Goal: Find contact information: Find contact information

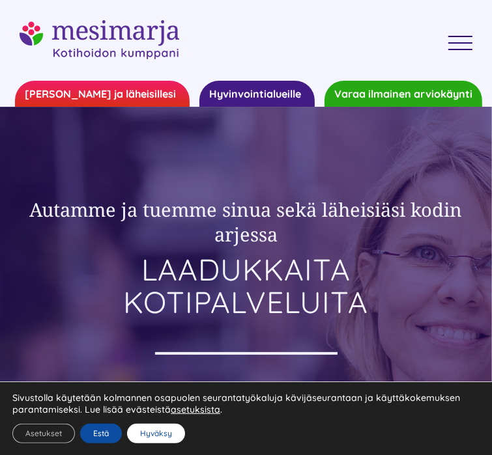
click at [185, 432] on button "Hyväksy" at bounding box center [156, 434] width 58 height 20
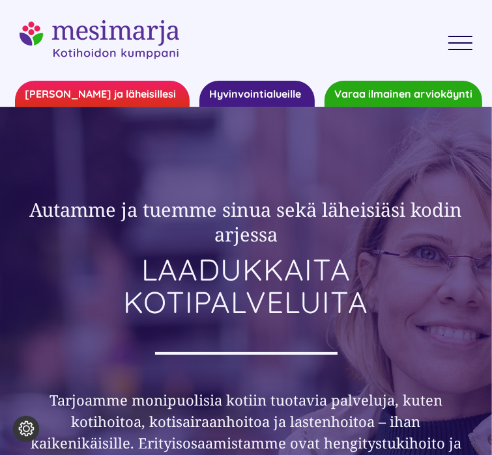
click at [460, 36] on div "Toggle Menu" at bounding box center [460, 37] width 25 height 2
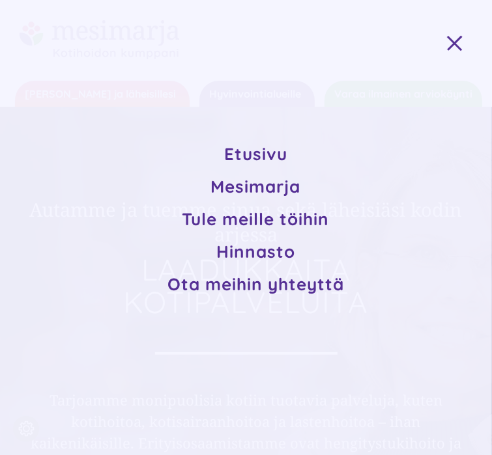
click at [269, 283] on span "Ota meihin yhteyttä" at bounding box center [255, 284] width 177 height 21
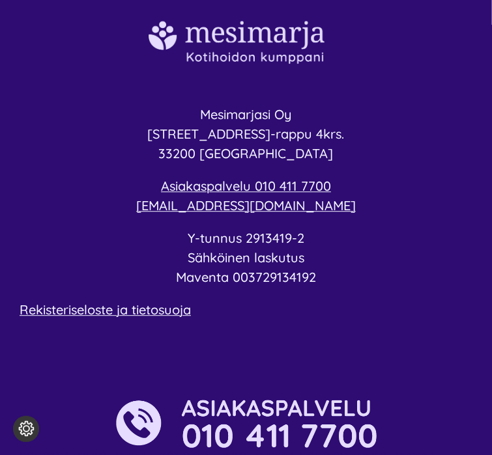
scroll to position [4168, 0]
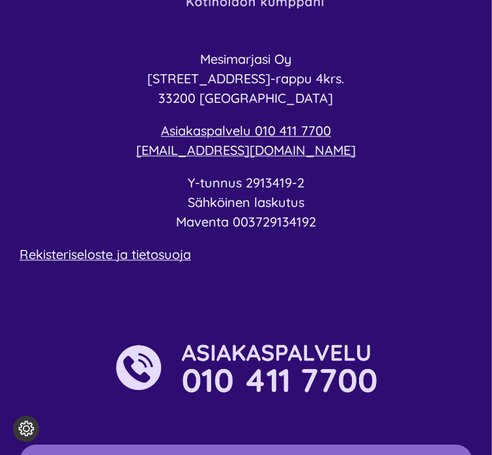
copy span "[STREET_ADDRESS]-rappu 4krs."
drag, startPoint x: 346, startPoint y: 80, endPoint x: 147, endPoint y: 80, distance: 198.7
click at [147, 80] on p "Mesimarjasi Oy [STREET_ADDRESS]-rappu 4krs. 33200 [GEOGRAPHIC_DATA]" at bounding box center [246, 79] width 453 height 59
